Goal: Task Accomplishment & Management: Complete application form

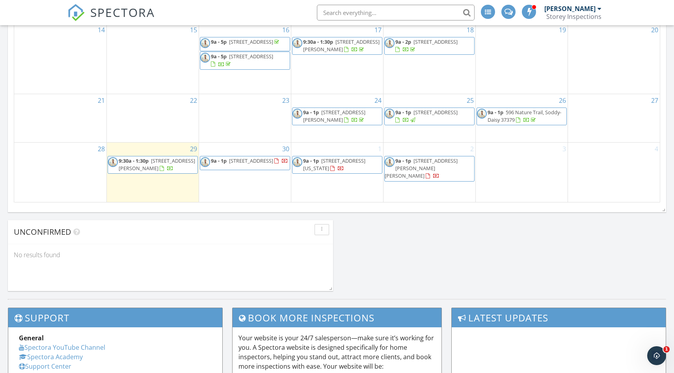
scroll to position [519, 0]
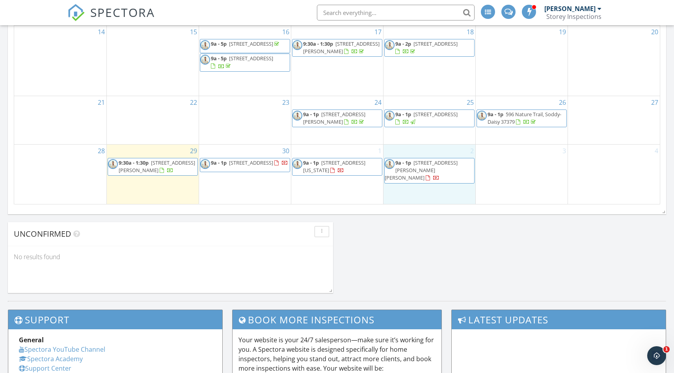
click at [401, 193] on div "2 9a - 1p 3851 Hixson Pike, Chattanooga 37415" at bounding box center [430, 175] width 92 height 60
click at [427, 162] on link "Inspection" at bounding box center [428, 160] width 41 height 13
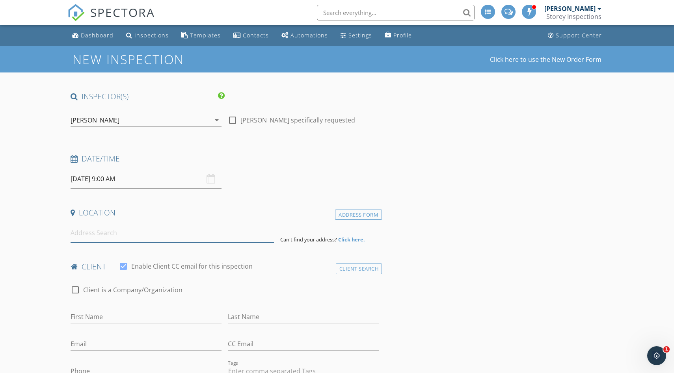
click at [91, 233] on input at bounding box center [172, 233] width 203 height 19
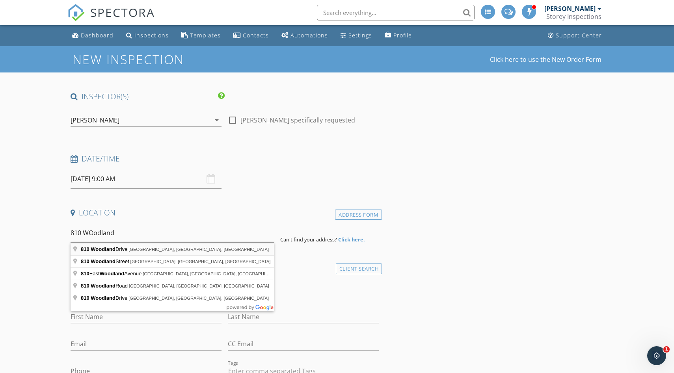
type input "810 Woodland Drive, Rossville, GA, USA"
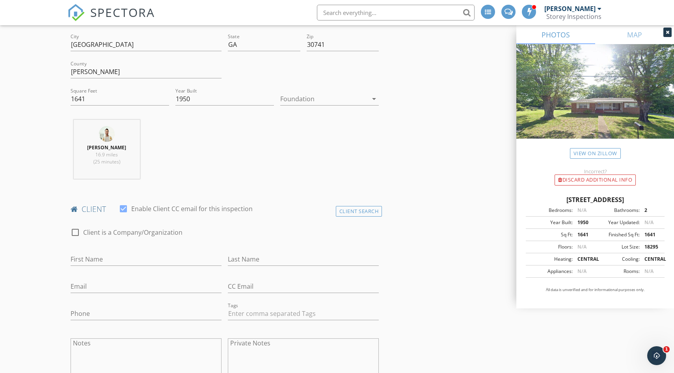
scroll to position [229, 0]
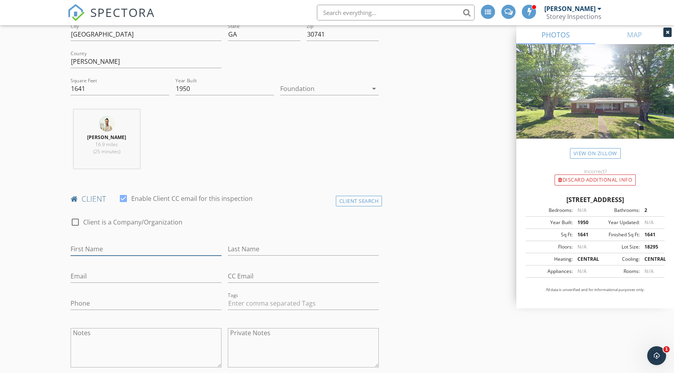
click at [128, 247] on input "First Name" at bounding box center [146, 249] width 151 height 13
type input "Grant"
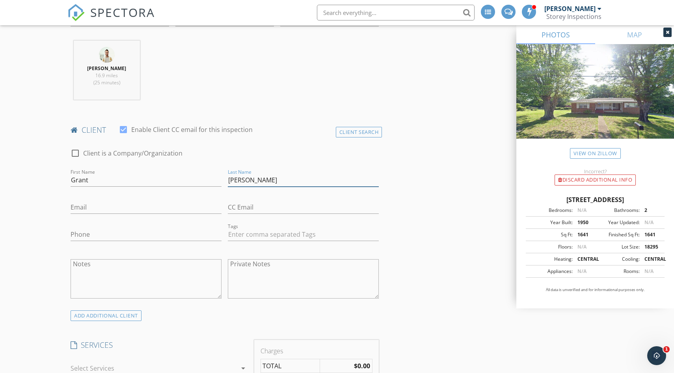
scroll to position [335, 0]
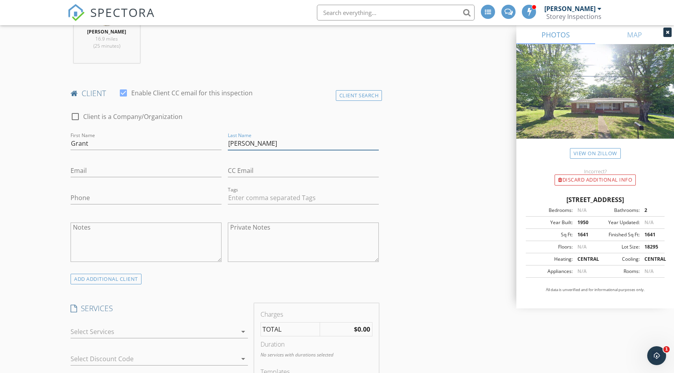
type input "[PERSON_NAME]"
click at [88, 198] on input "Phone" at bounding box center [146, 198] width 151 height 13
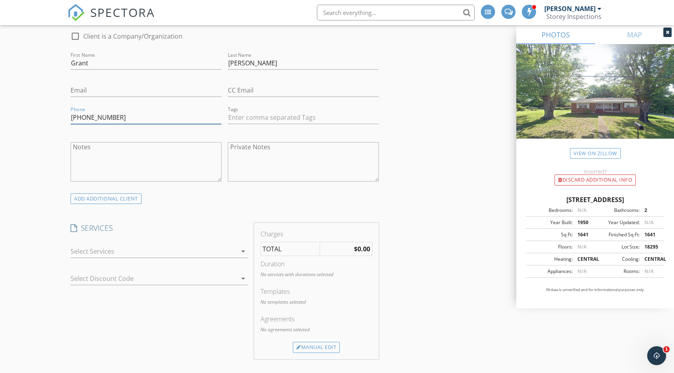
scroll to position [467, 0]
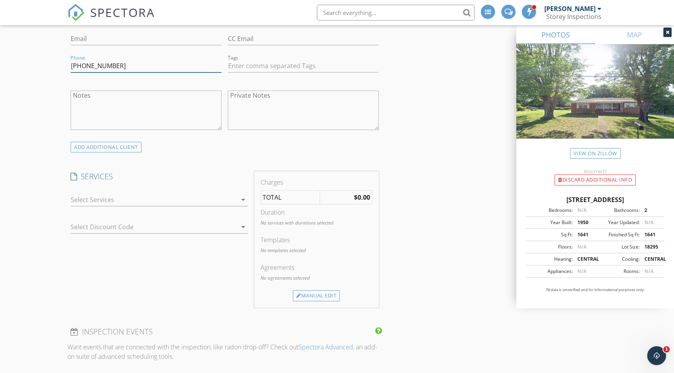
type input "[PHONE_NUMBER]"
click at [91, 208] on div "arrow_drop_down" at bounding box center [159, 204] width 177 height 21
click at [91, 203] on div at bounding box center [154, 200] width 166 height 13
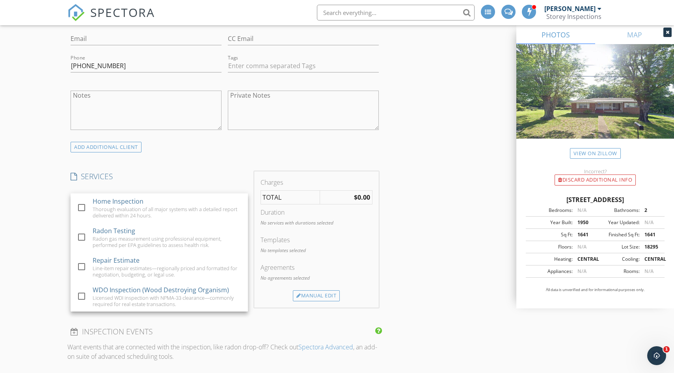
click at [91, 203] on div "check_box_outline_blank Home Inspection Thorough evaluation of all major system…" at bounding box center [159, 209] width 165 height 30
checkbox input "true"
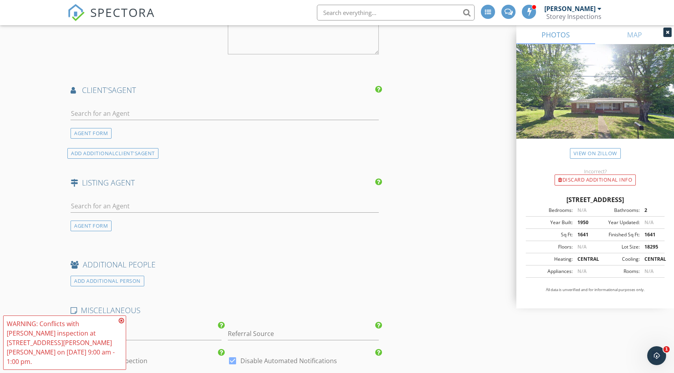
scroll to position [883, 0]
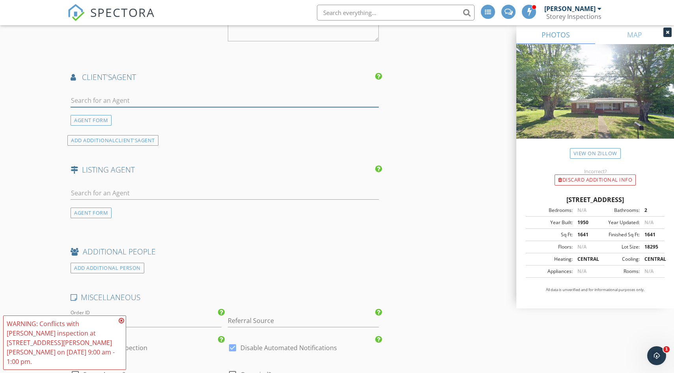
click at [129, 97] on input "text" at bounding box center [225, 100] width 308 height 13
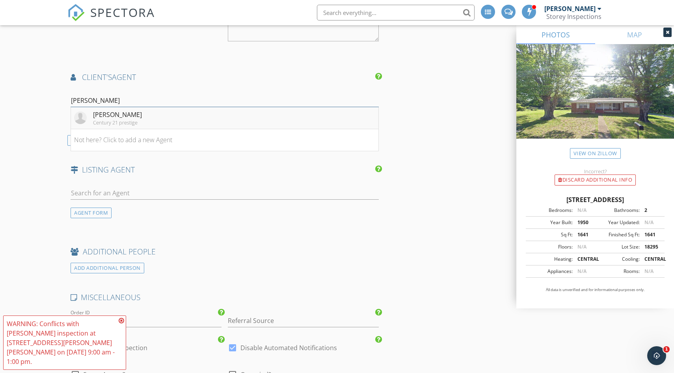
type input "Sherry Mc"
click at [121, 116] on div "Sharon McKillop" at bounding box center [117, 114] width 49 height 9
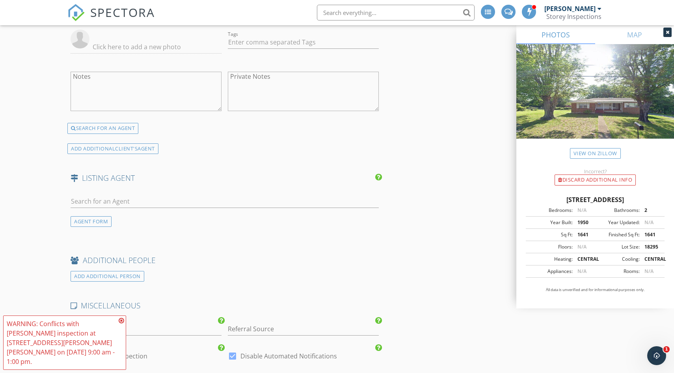
scroll to position [1037, 0]
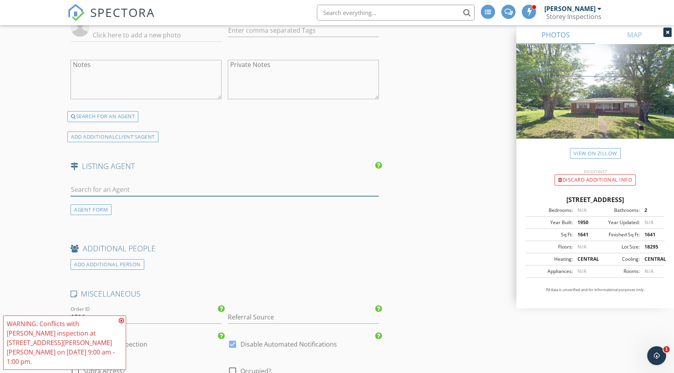
click at [147, 192] on input "text" at bounding box center [225, 189] width 308 height 13
type input "Aubrey"
click at [178, 205] on li "Aubrey Read LaRue Frank Trimble Homes" at bounding box center [224, 207] width 307 height 22
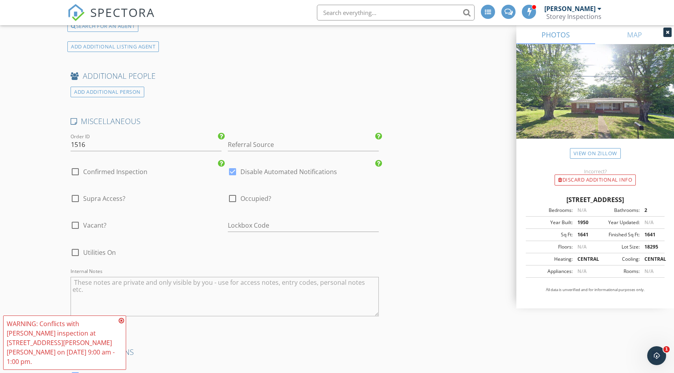
scroll to position [1377, 0]
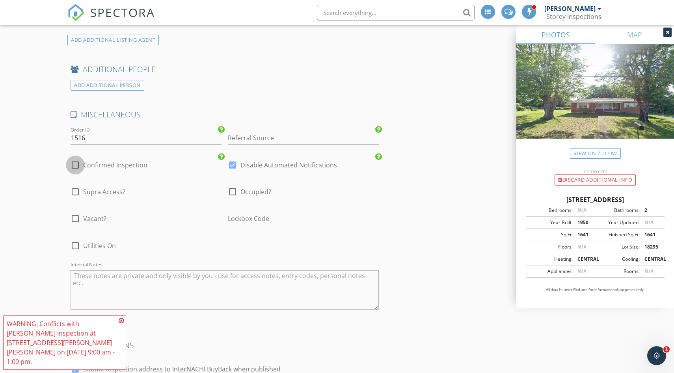
click at [73, 163] on div at bounding box center [75, 164] width 13 height 13
checkbox input "true"
click at [237, 164] on div at bounding box center [232, 164] width 13 height 13
checkbox input "false"
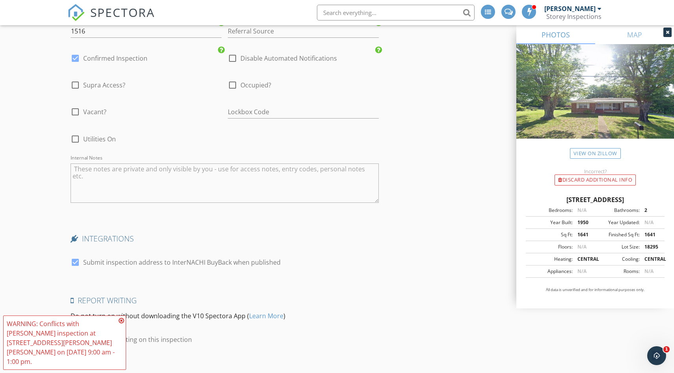
scroll to position [1574, 0]
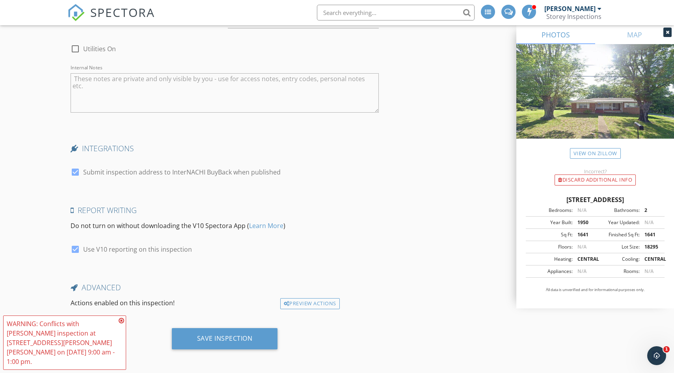
click at [122, 324] on icon at bounding box center [122, 321] width 6 height 6
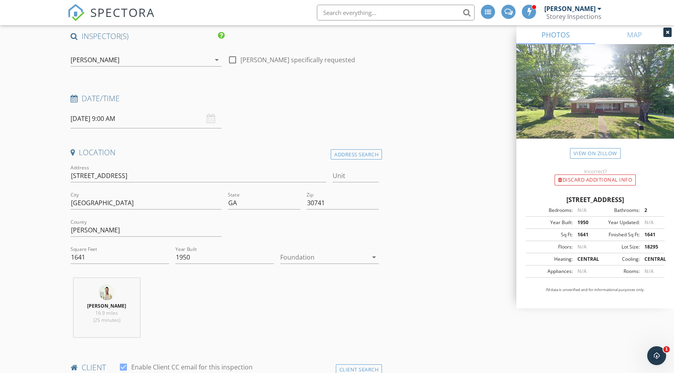
scroll to position [0, 0]
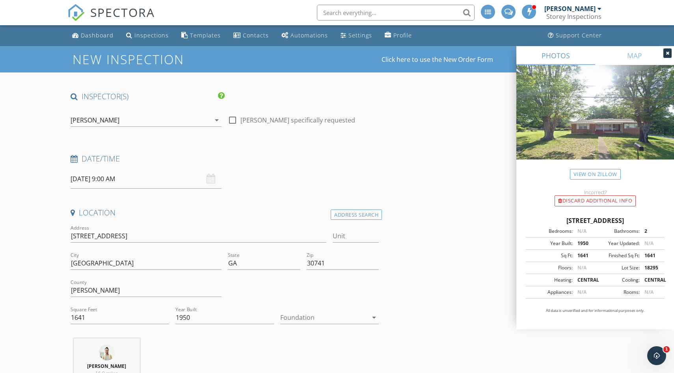
click at [140, 184] on input "10/02/2025 9:00 AM" at bounding box center [146, 179] width 151 height 19
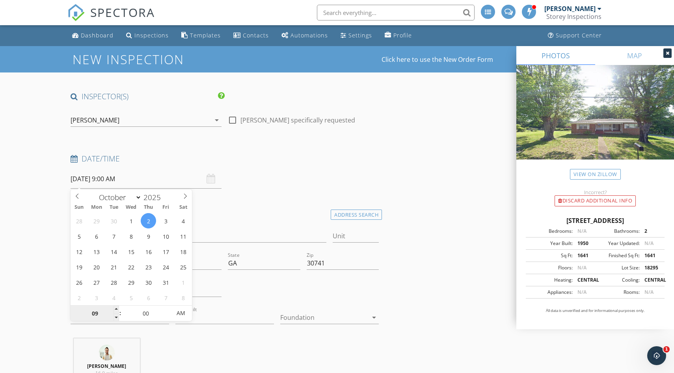
click at [95, 315] on input "09" at bounding box center [95, 314] width 48 height 16
type input "01"
type input "10/02/2025 1:00 AM"
click at [134, 315] on input "00" at bounding box center [145, 314] width 48 height 16
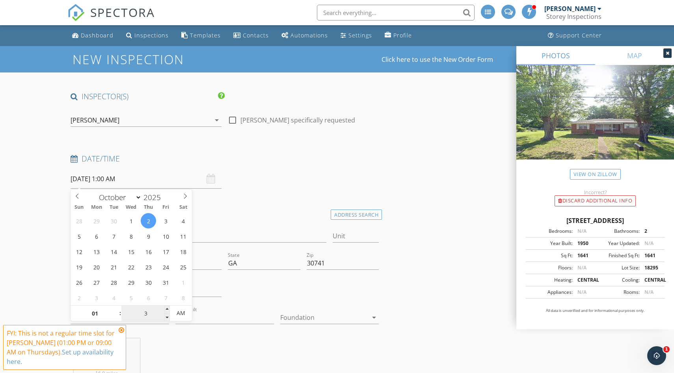
type input "30"
type input "10/02/2025 1:30 PM"
click at [177, 315] on span "PM" at bounding box center [181, 314] width 22 height 16
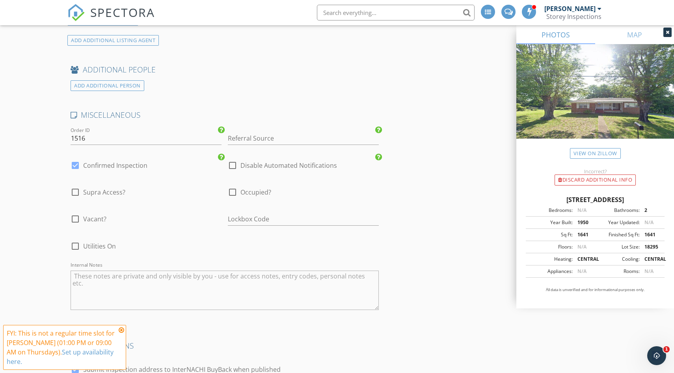
scroll to position [1574, 0]
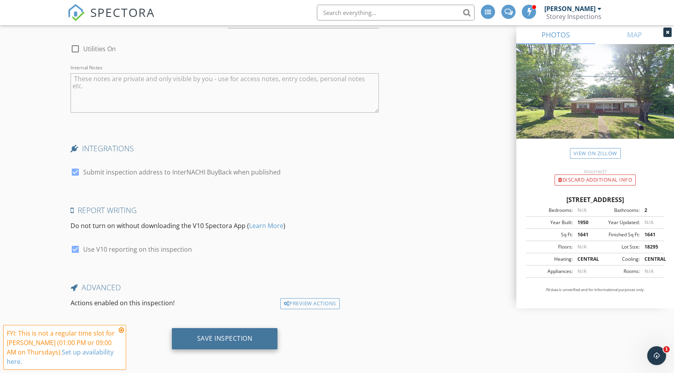
click at [254, 337] on div "Save Inspection" at bounding box center [225, 338] width 106 height 21
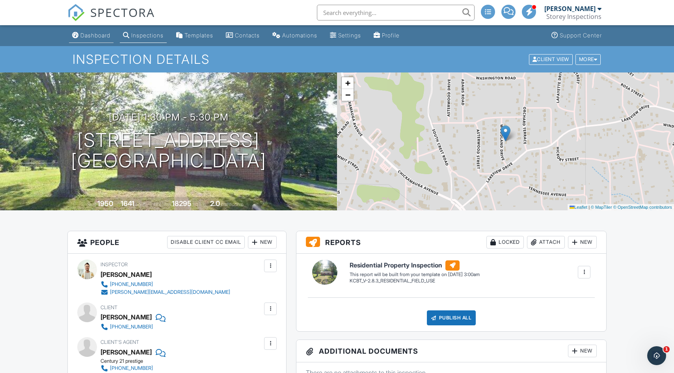
click at [95, 37] on div "Dashboard" at bounding box center [95, 35] width 30 height 7
